Goal: Information Seeking & Learning: Learn about a topic

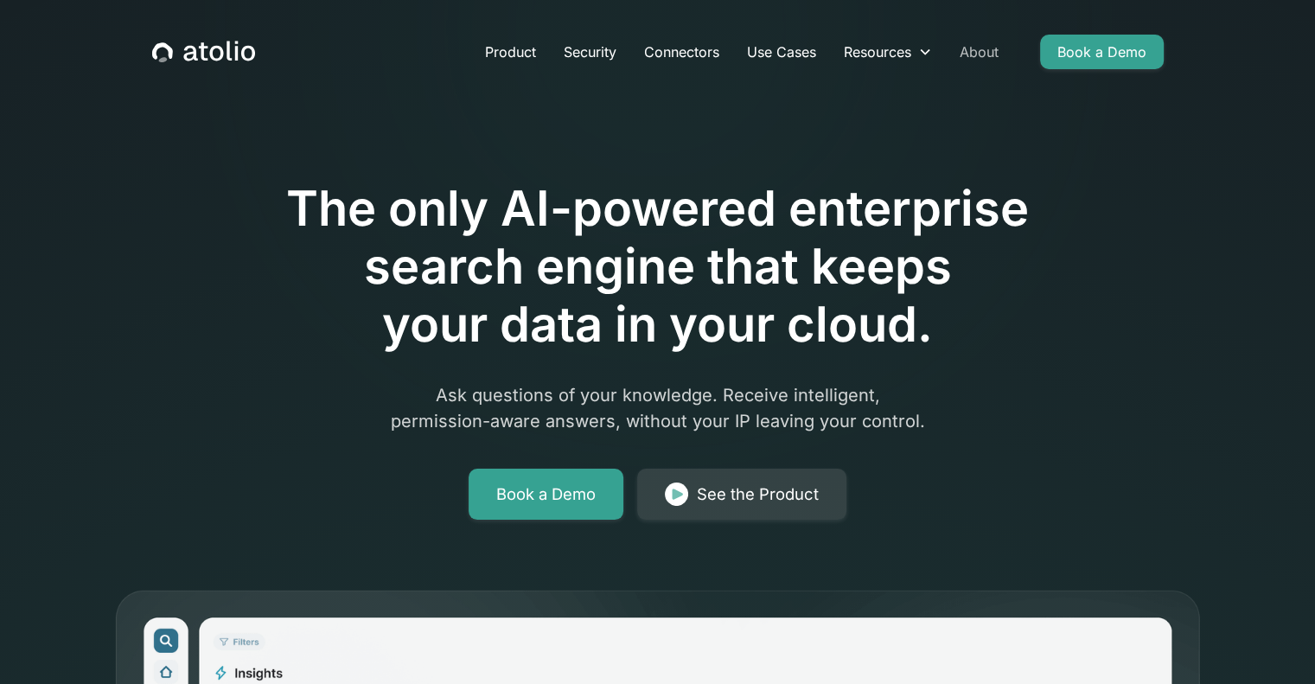
click at [988, 54] on link "About" at bounding box center [979, 52] width 67 height 35
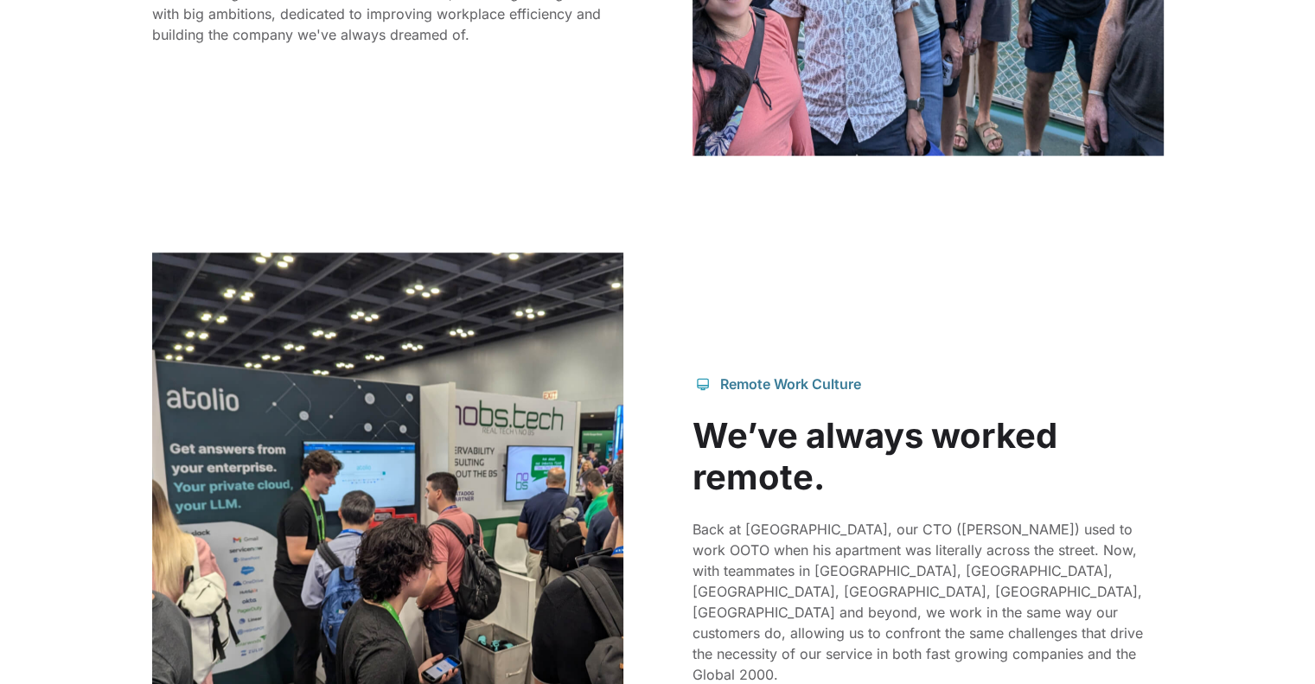
scroll to position [1643, 0]
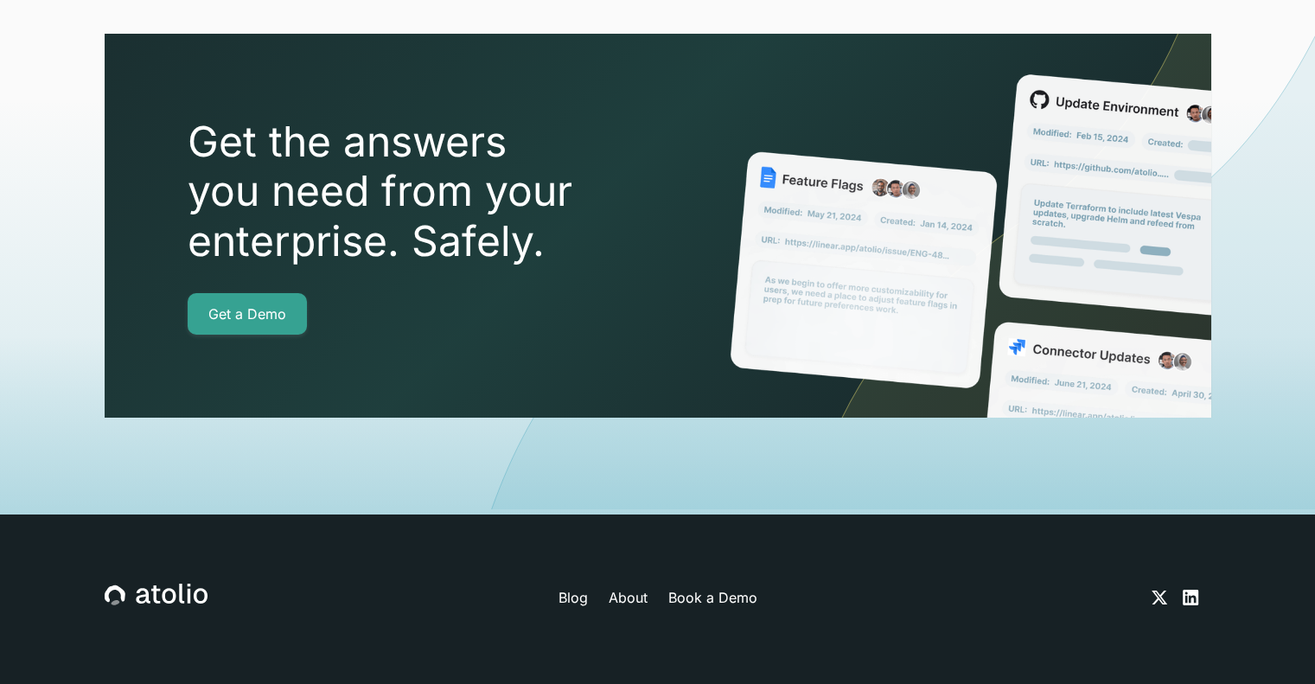
scroll to position [6193, 0]
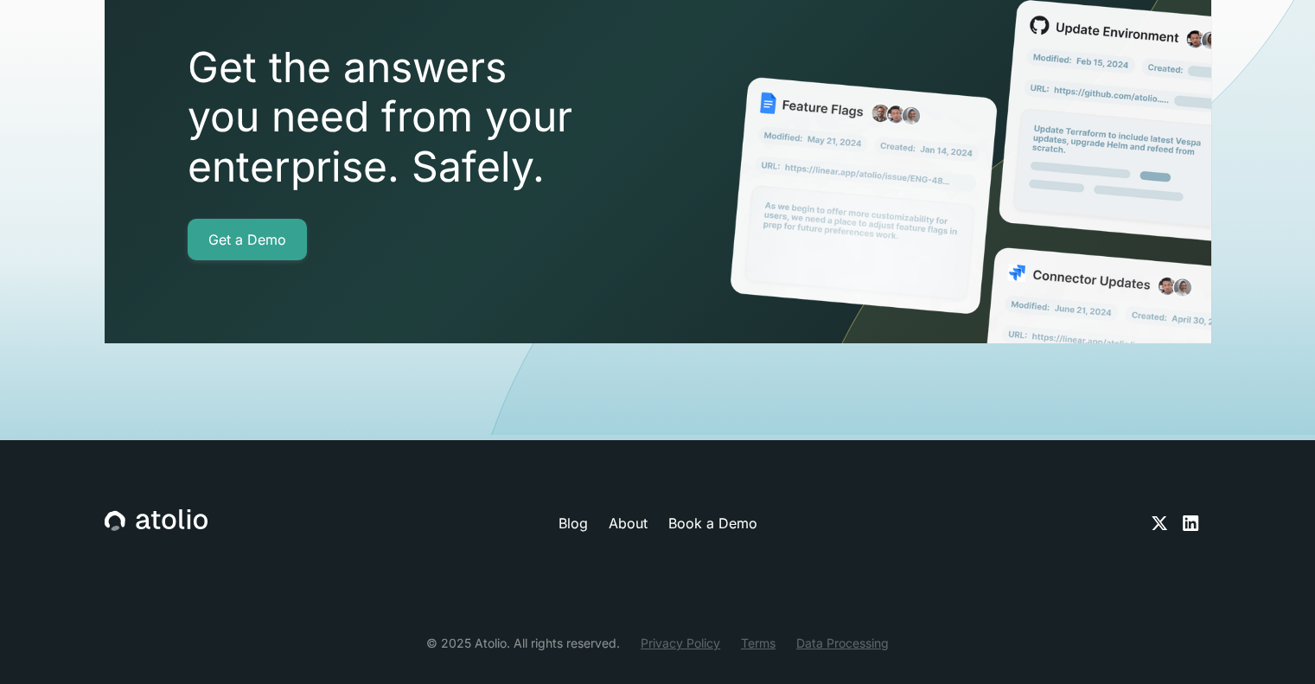
click at [629, 513] on link "About" at bounding box center [627, 523] width 39 height 21
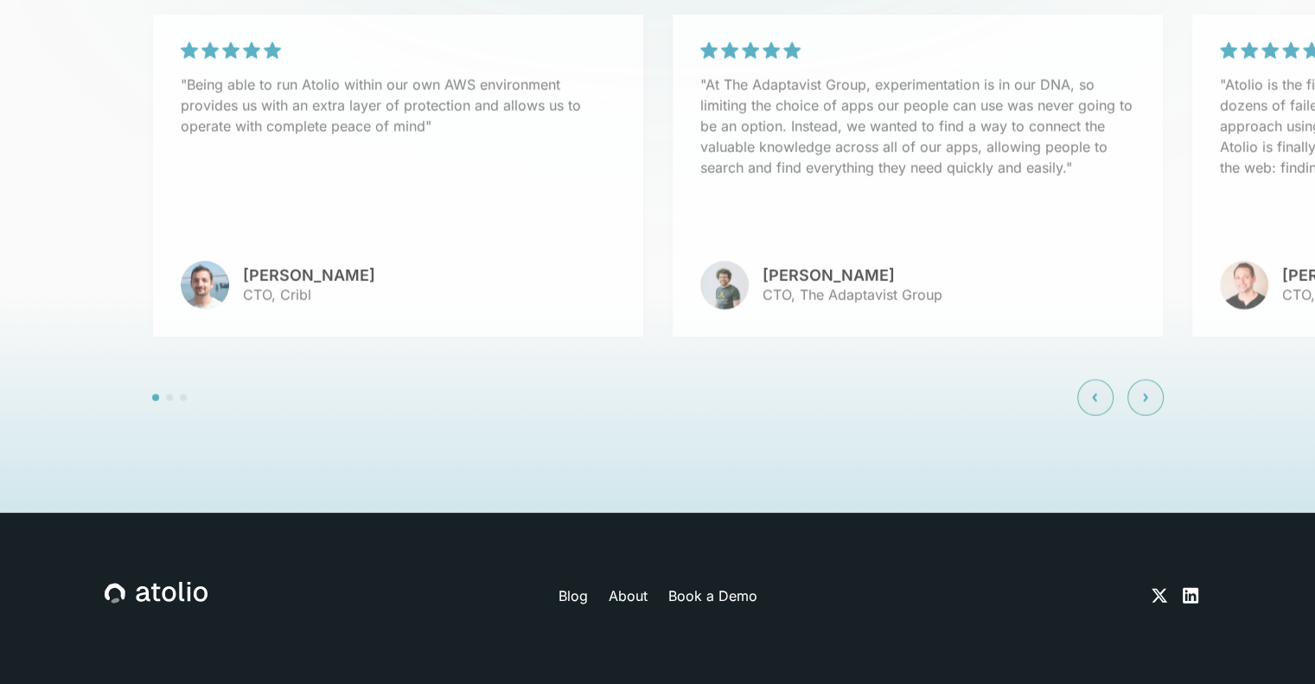
scroll to position [4174, 0]
